Goal: Navigation & Orientation: Find specific page/section

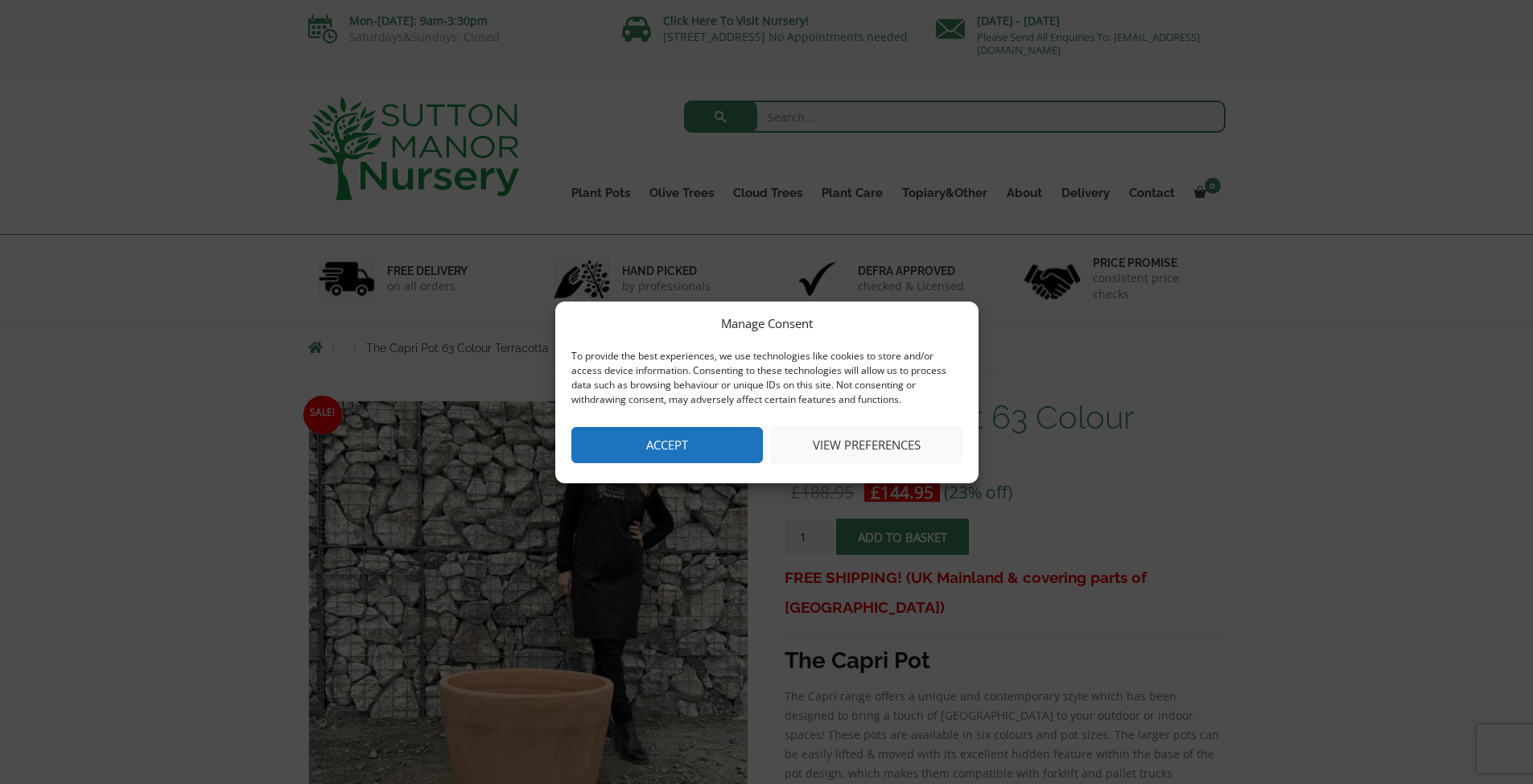
click at [690, 437] on button "Accept" at bounding box center [667, 445] width 192 height 36
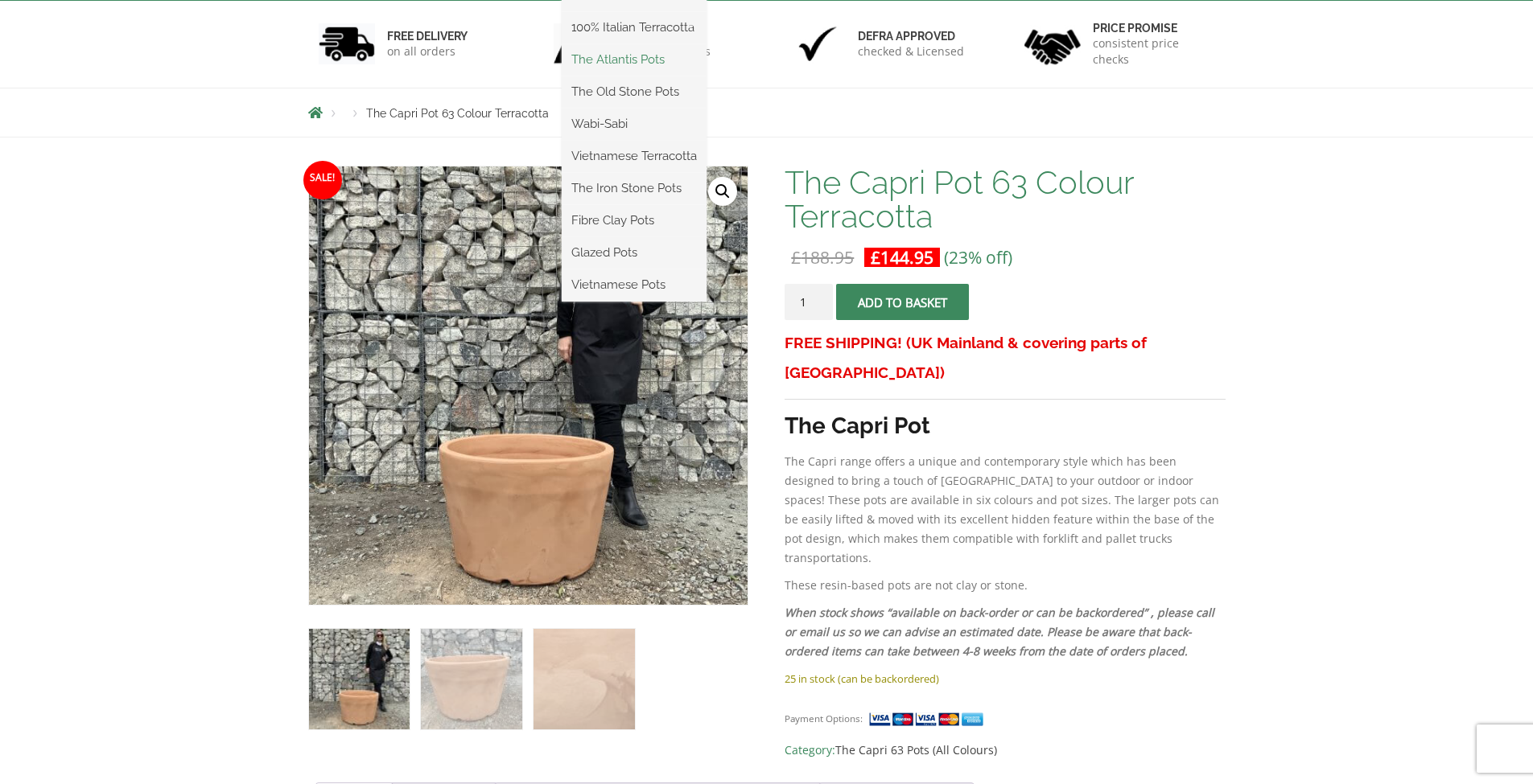
scroll to position [47, 0]
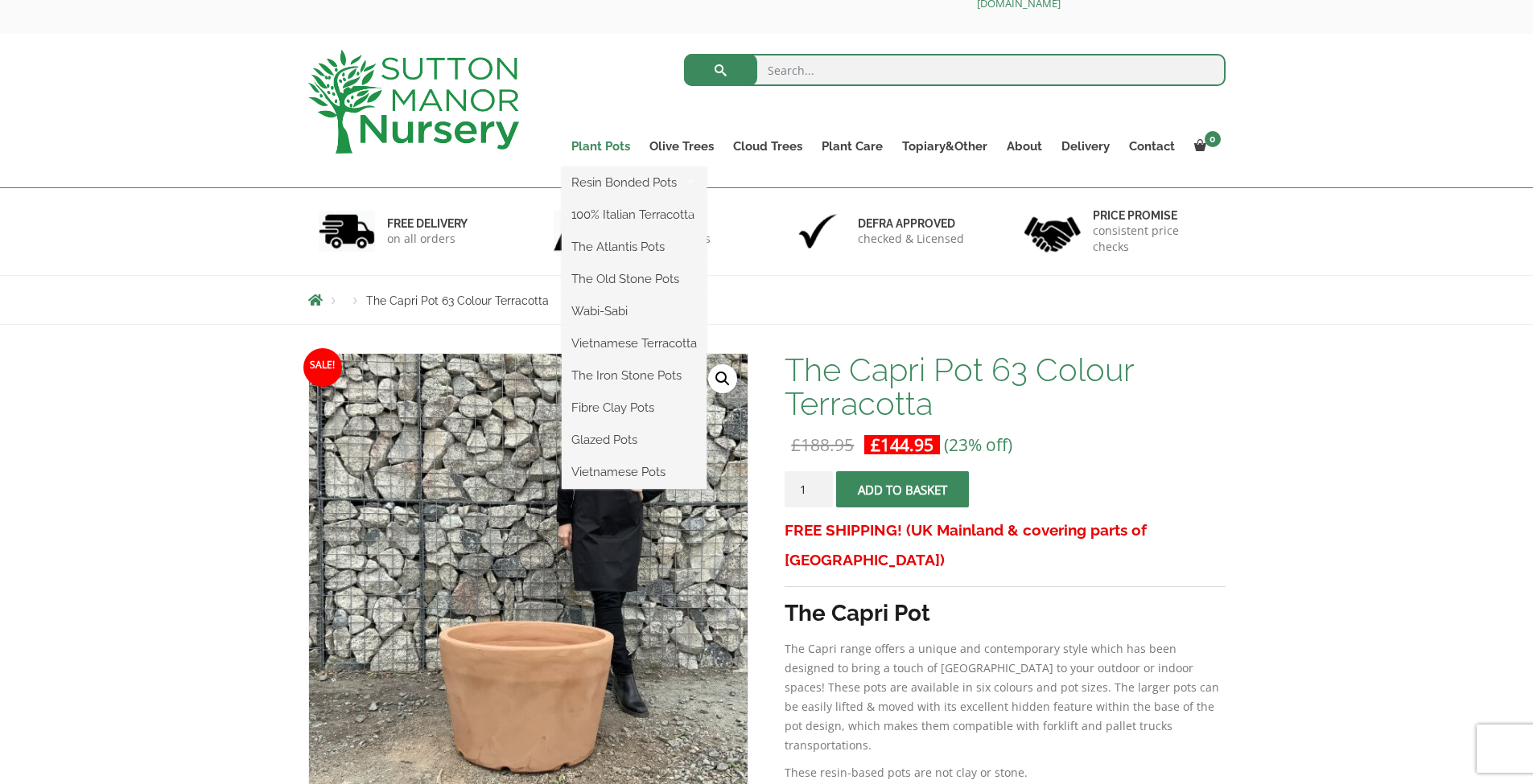
click at [609, 148] on link "Plant Pots" at bounding box center [600, 147] width 78 height 23
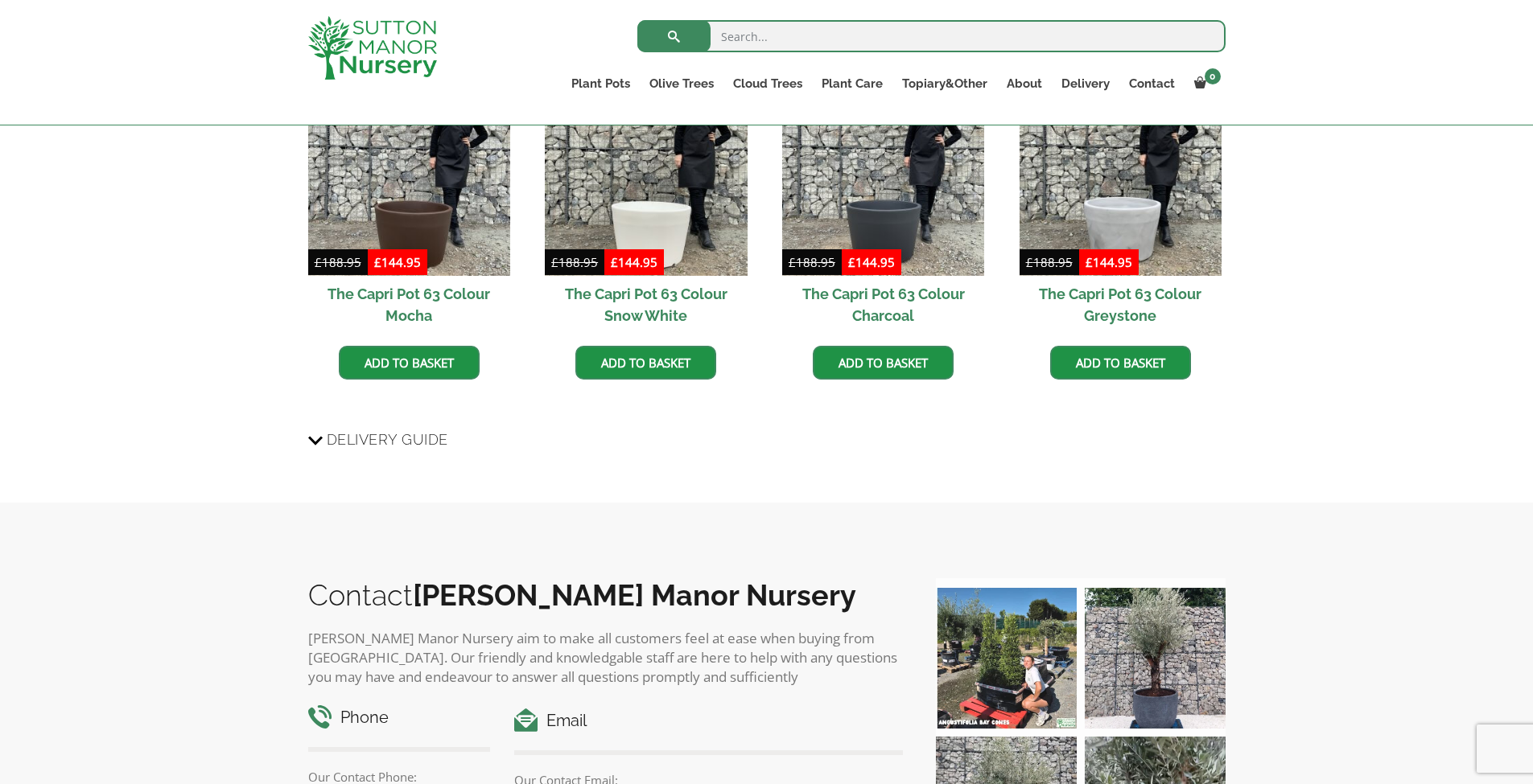
scroll to position [1839, 0]
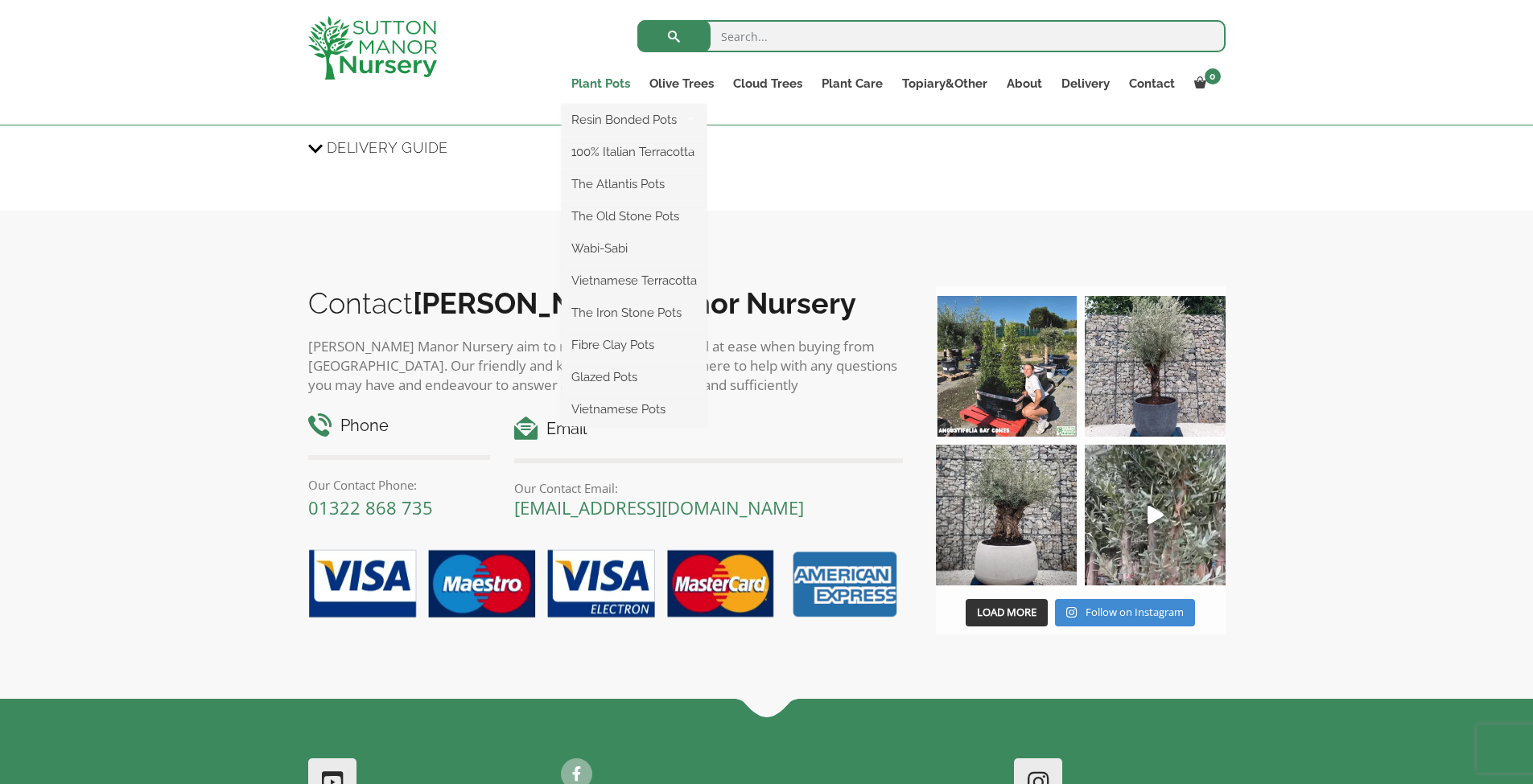
click at [617, 78] on link "Plant Pots" at bounding box center [600, 84] width 78 height 23
click at [629, 218] on link "The Old Stone Pots" at bounding box center [634, 217] width 145 height 24
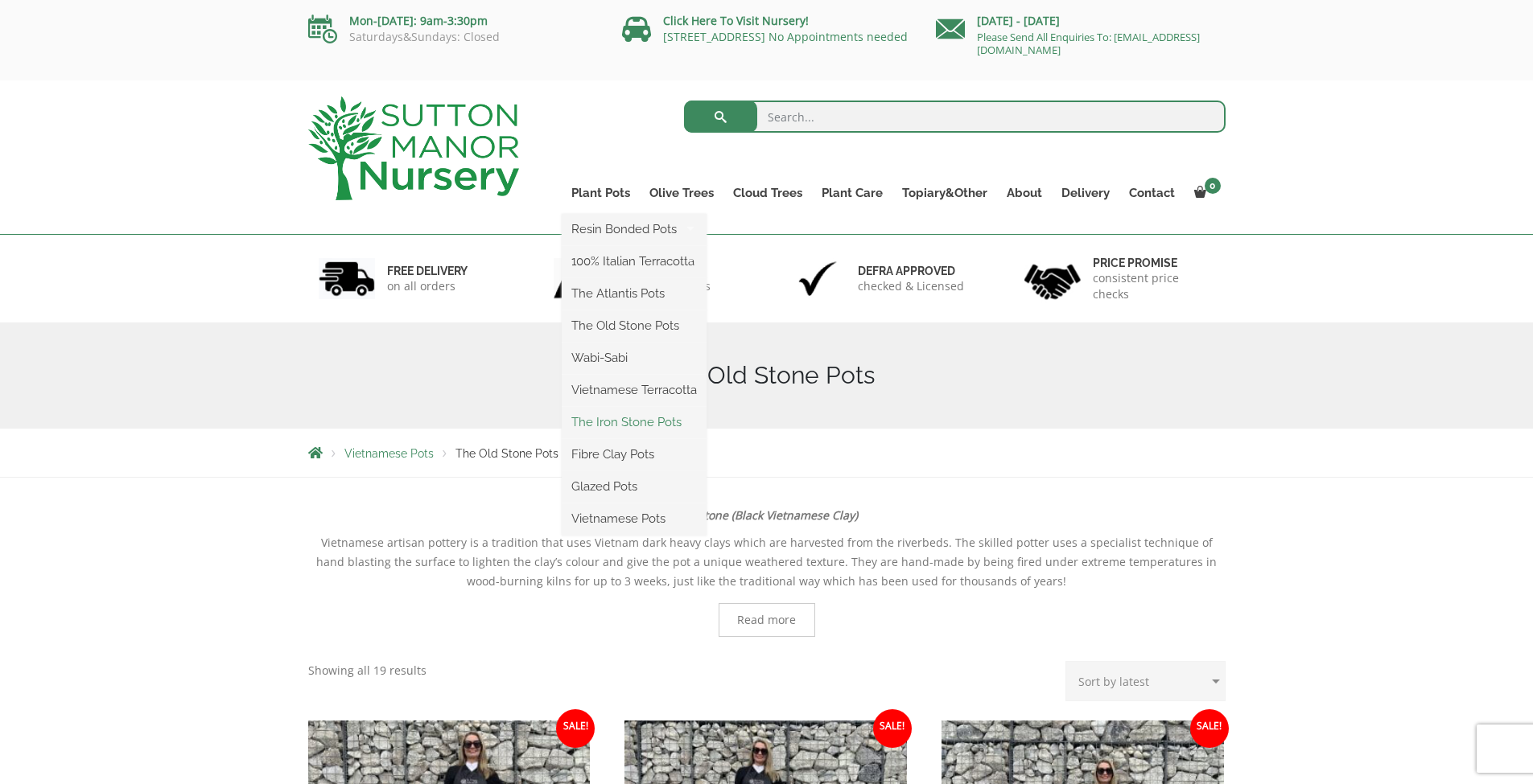
click at [642, 422] on link "The Iron Stone Pots" at bounding box center [634, 422] width 145 height 24
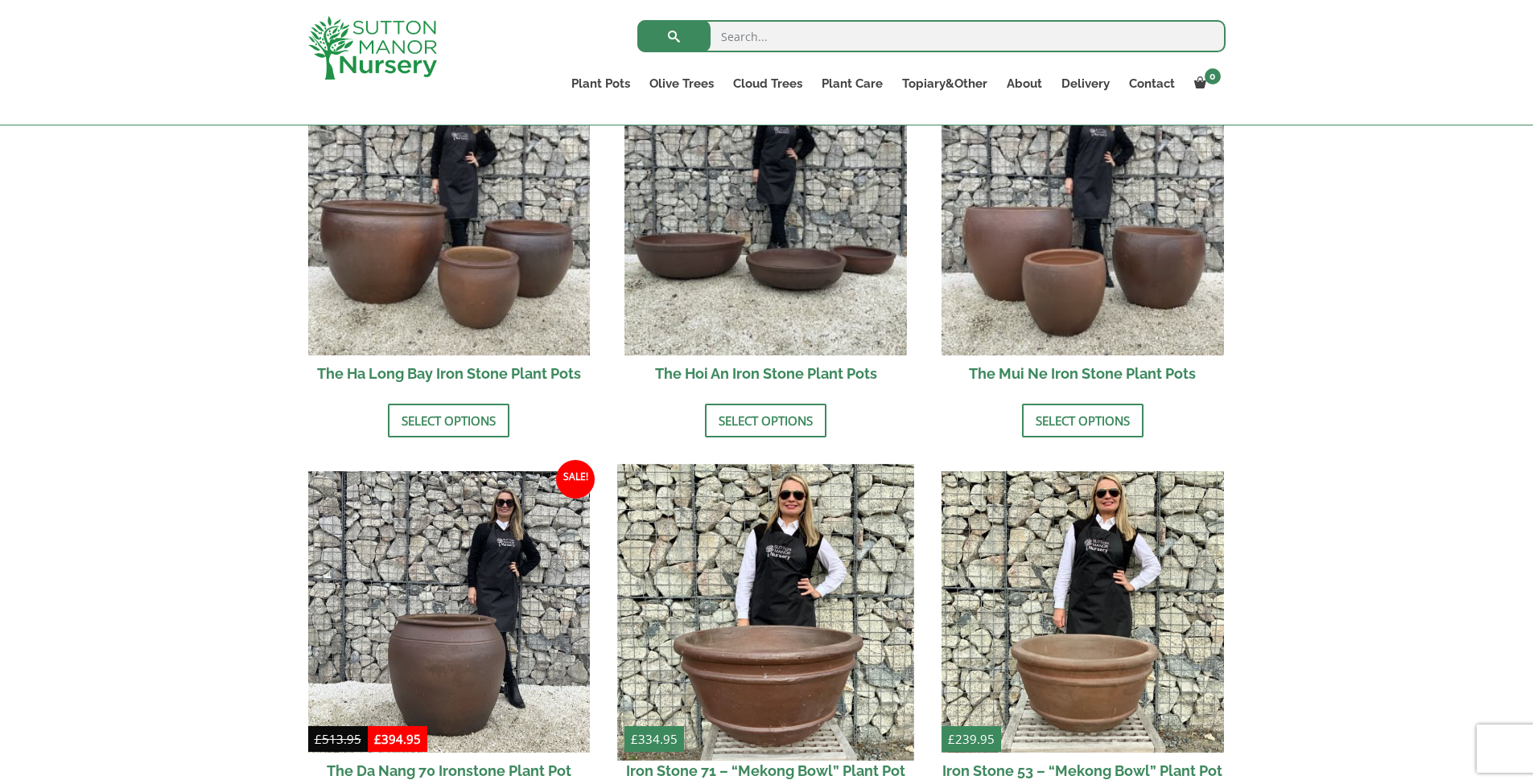
scroll to position [338, 0]
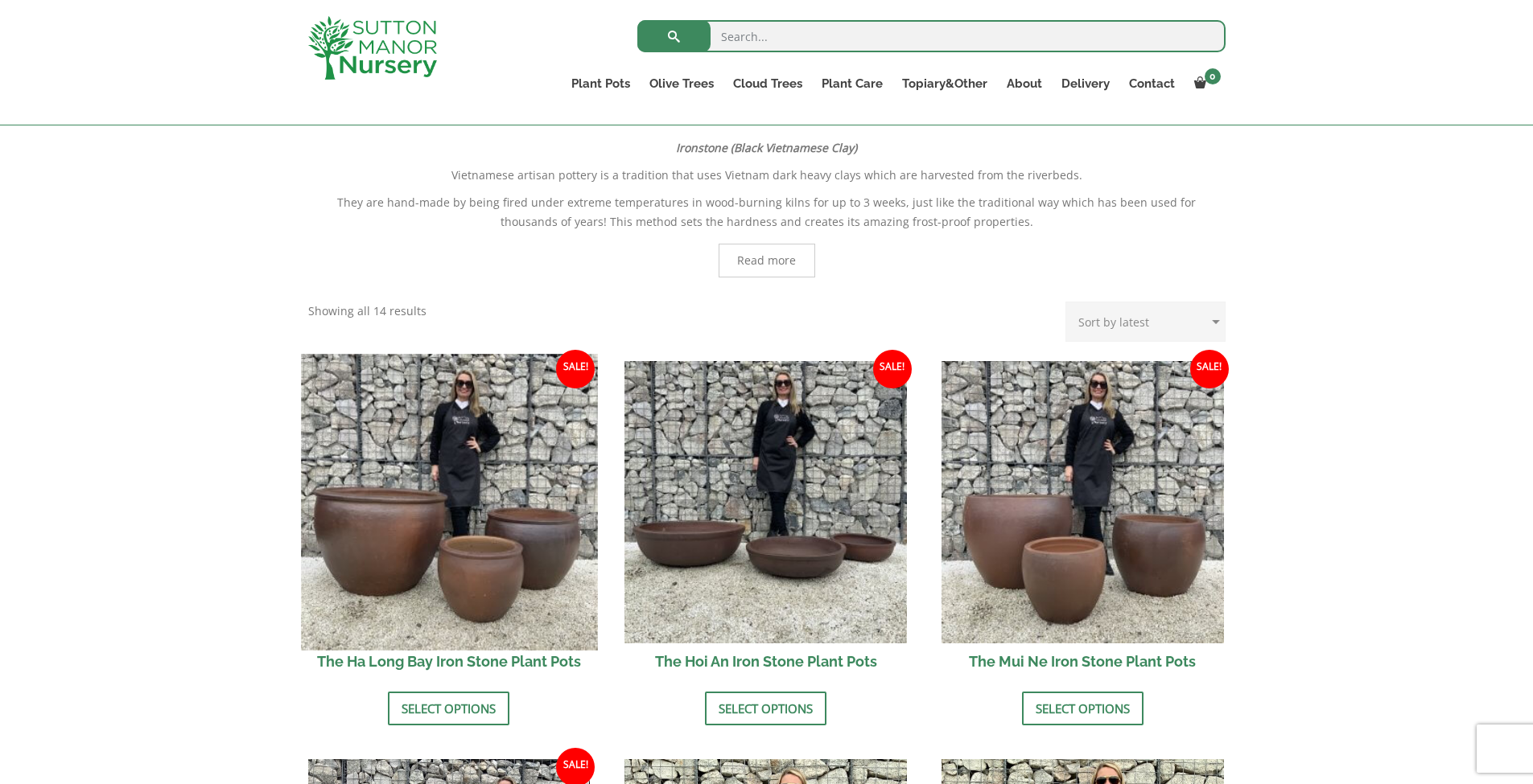
click at [532, 548] on img at bounding box center [448, 501] width 296 height 296
